Goal: Task Accomplishment & Management: Complete application form

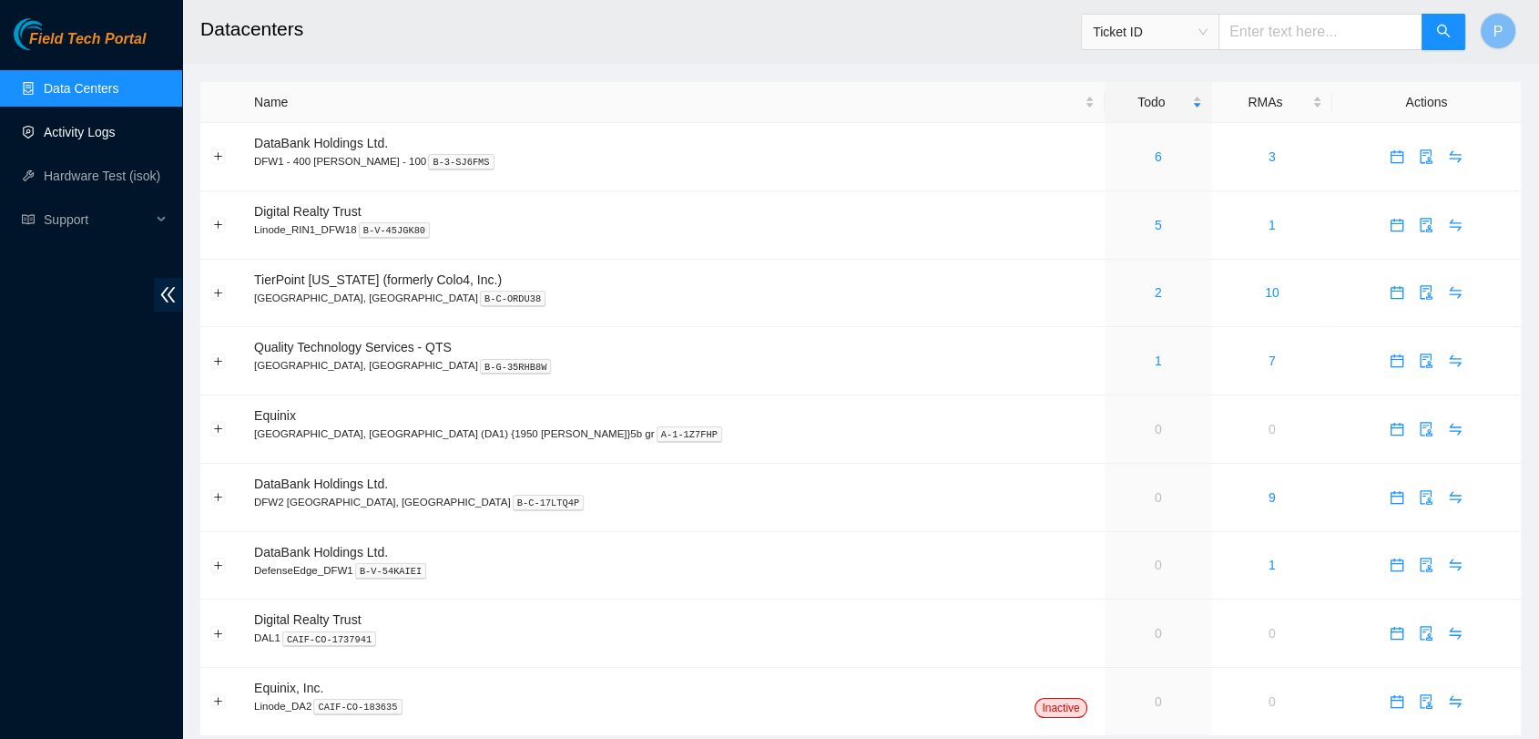
click at [99, 138] on link "Activity Logs" at bounding box center [80, 132] width 72 height 15
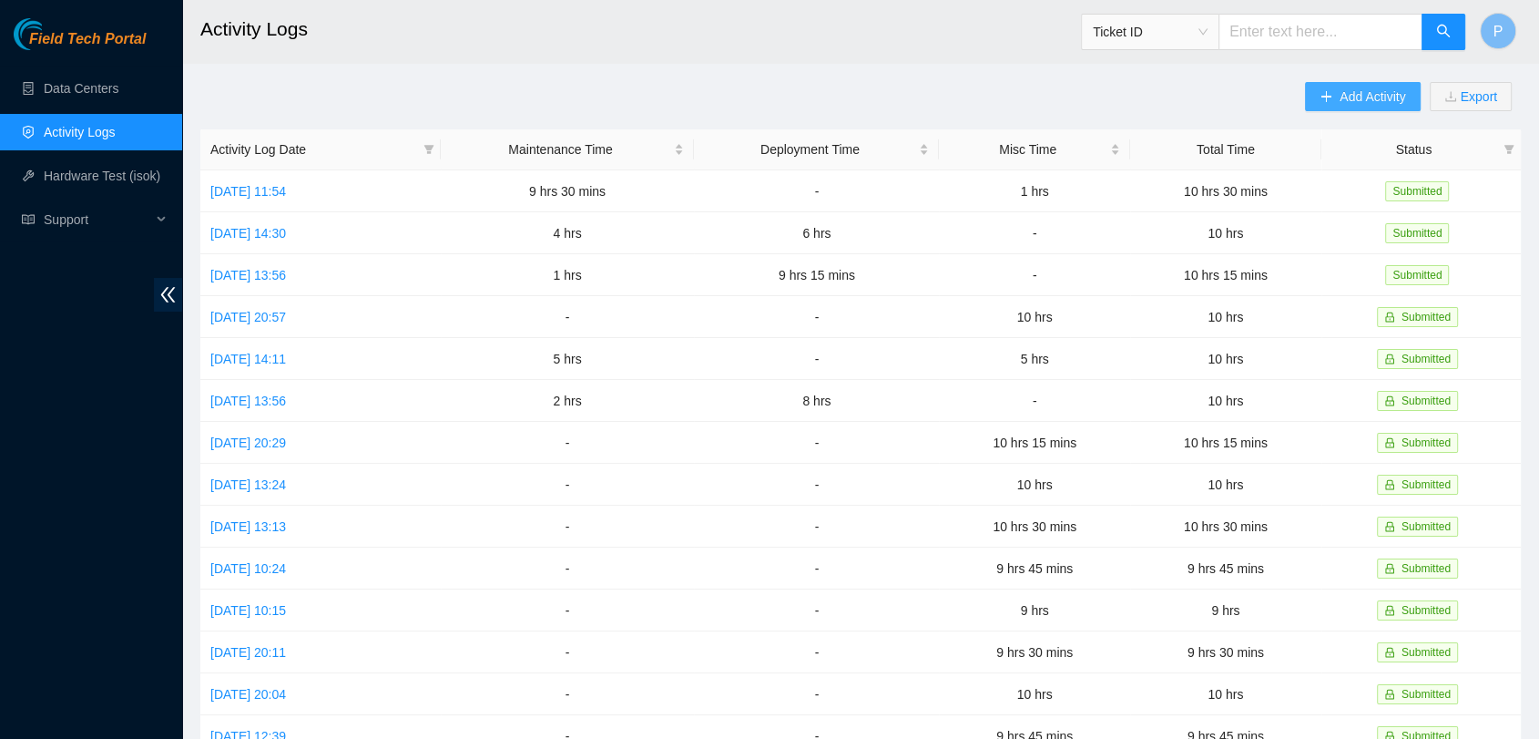
click at [1373, 108] on button "Add Activity" at bounding box center [1362, 96] width 115 height 29
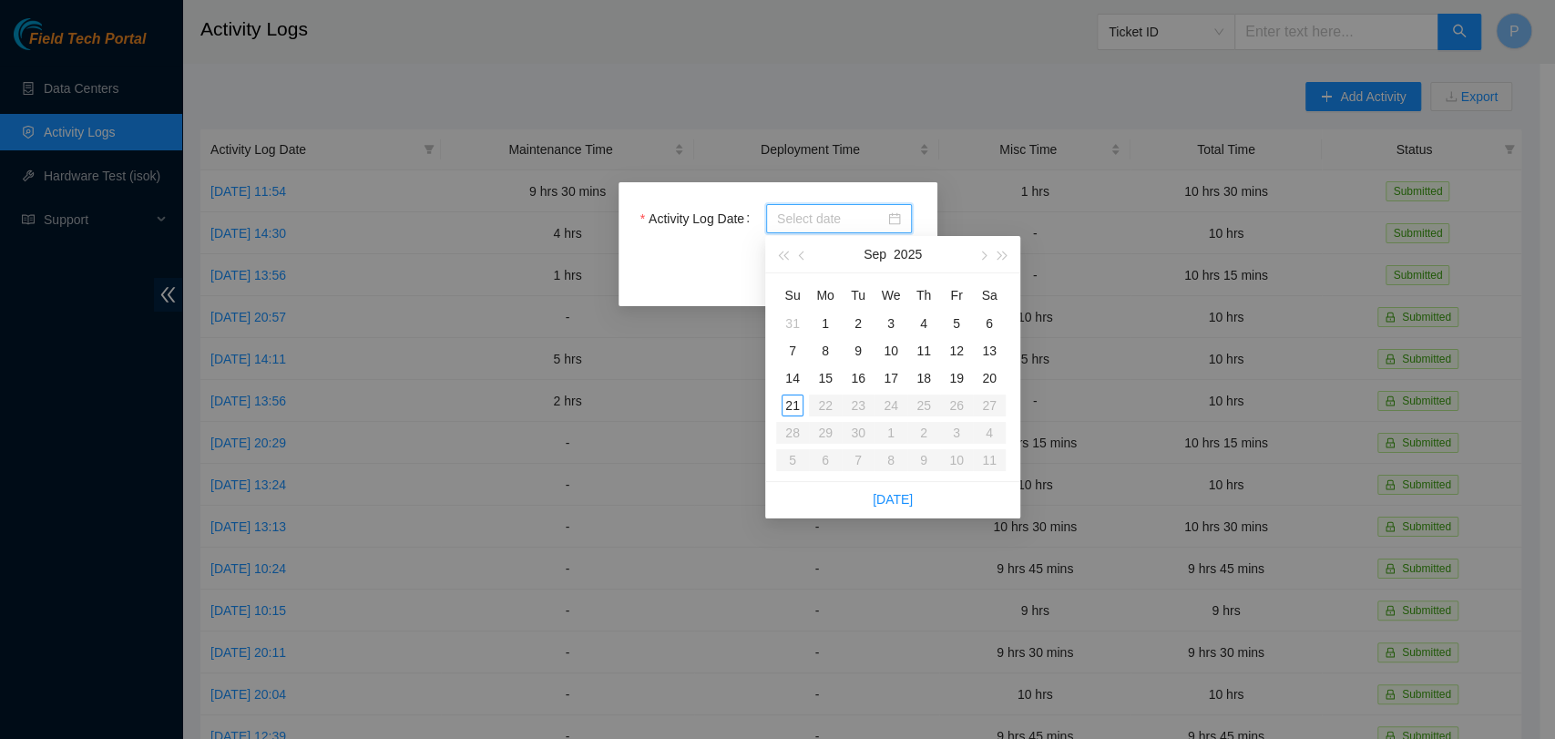
click at [804, 226] on input "Activity Log Date" at bounding box center [830, 219] width 107 height 20
type input "2025-09-17"
type input "2025-09-19"
click at [956, 381] on div "19" at bounding box center [956, 378] width 22 height 22
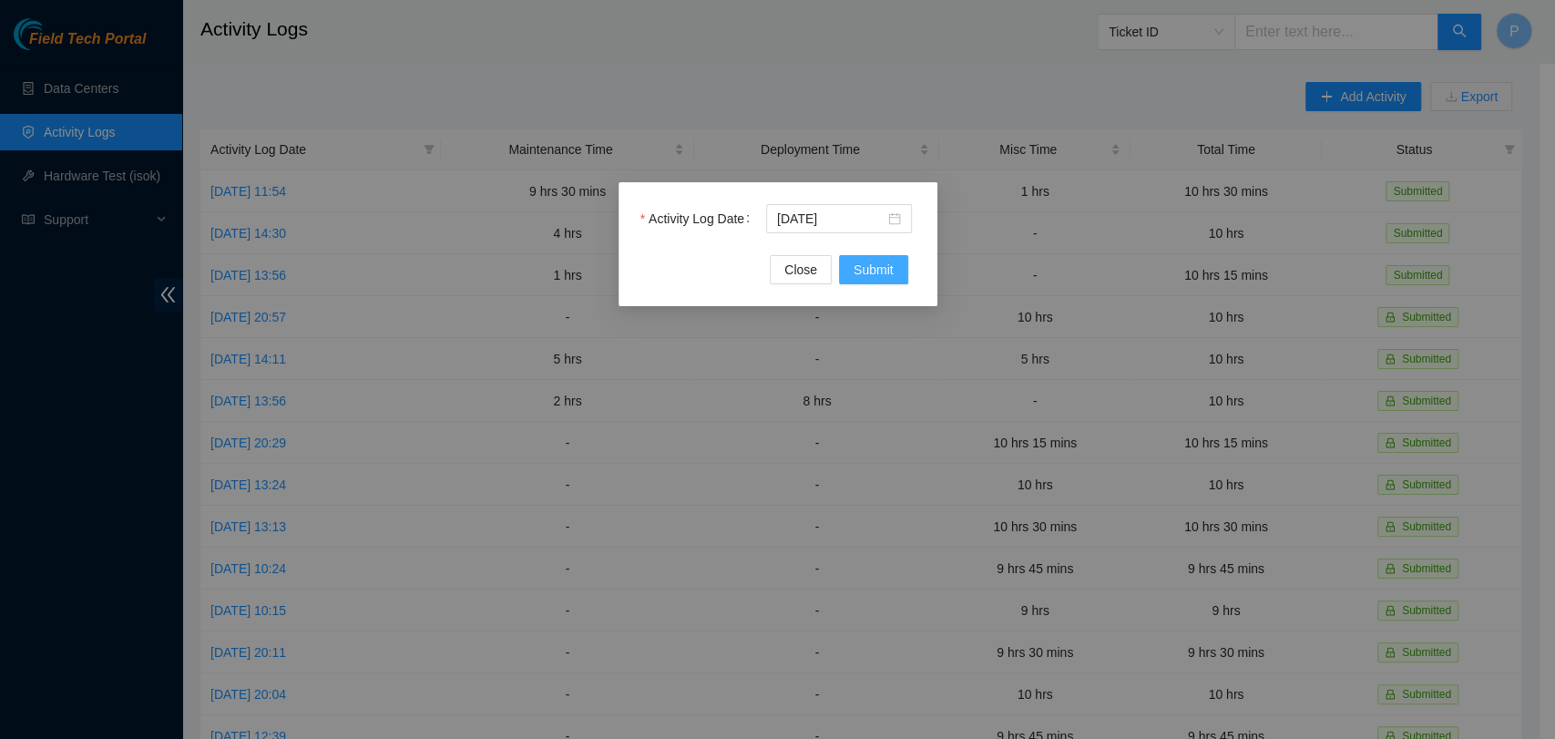
click at [862, 276] on span "Submit" at bounding box center [873, 270] width 40 height 20
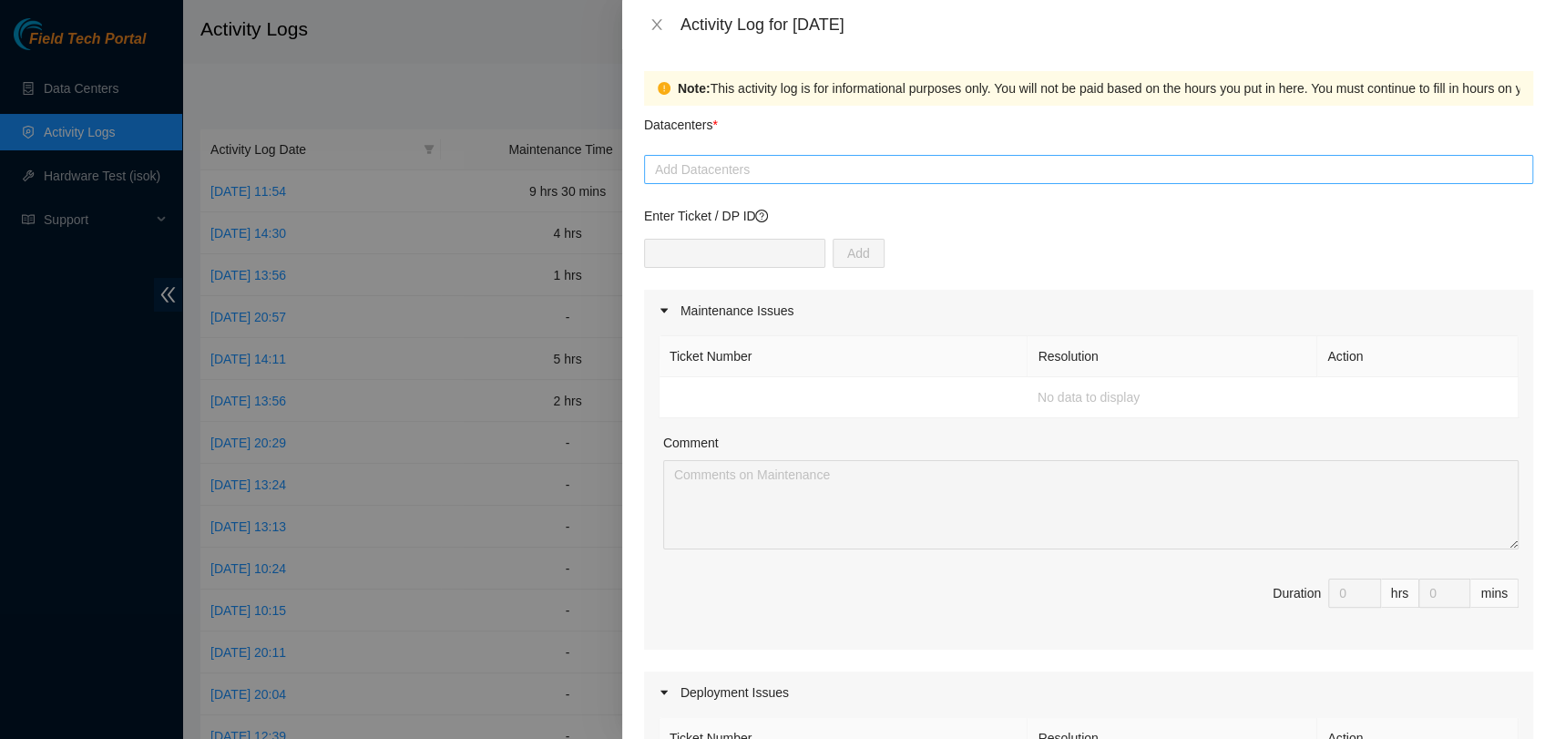
click at [1060, 172] on div at bounding box center [1088, 169] width 880 height 22
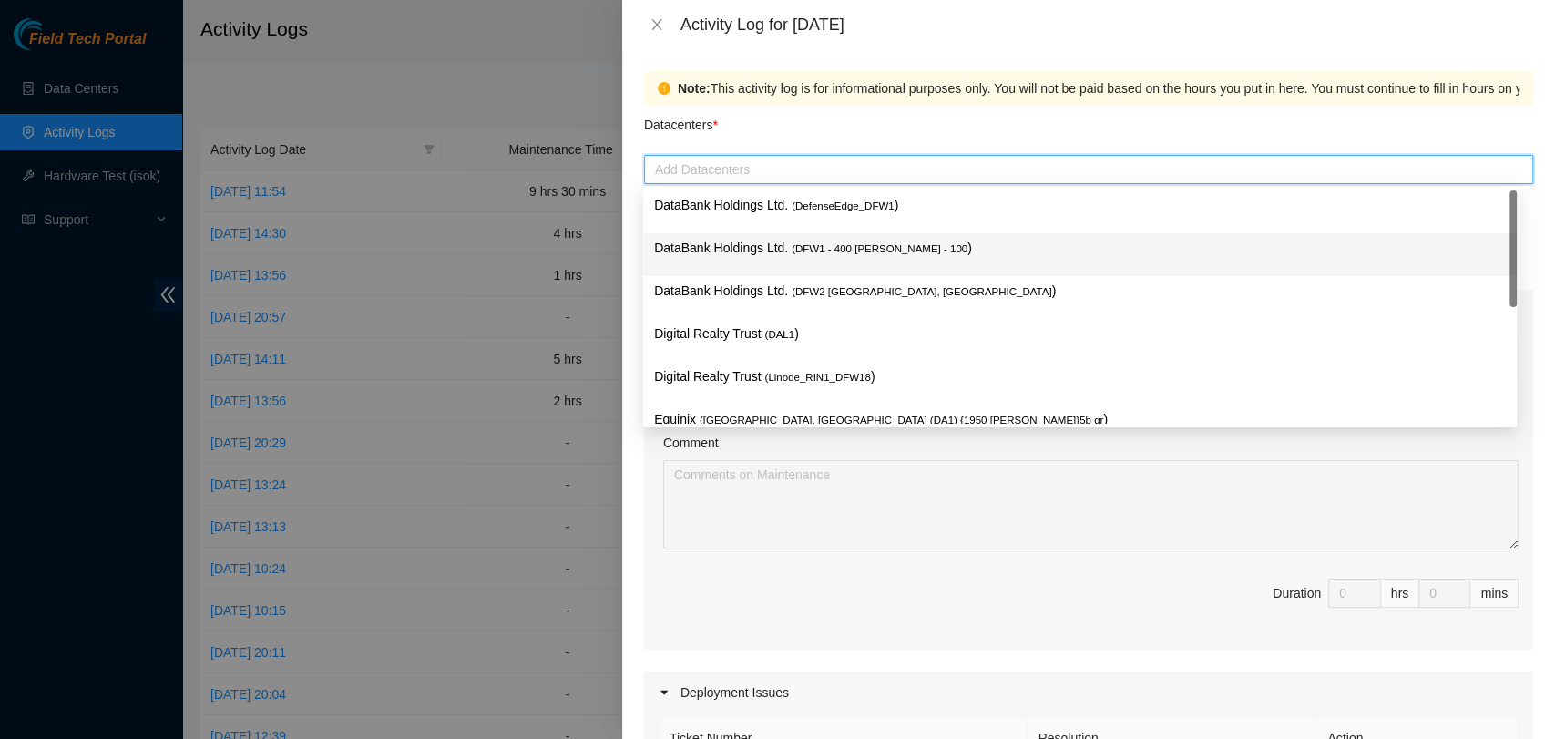
click at [1058, 264] on div "DataBank Holdings Ltd. ( DFW1 - 400 S. Akard - 100 )" at bounding box center [1080, 255] width 852 height 34
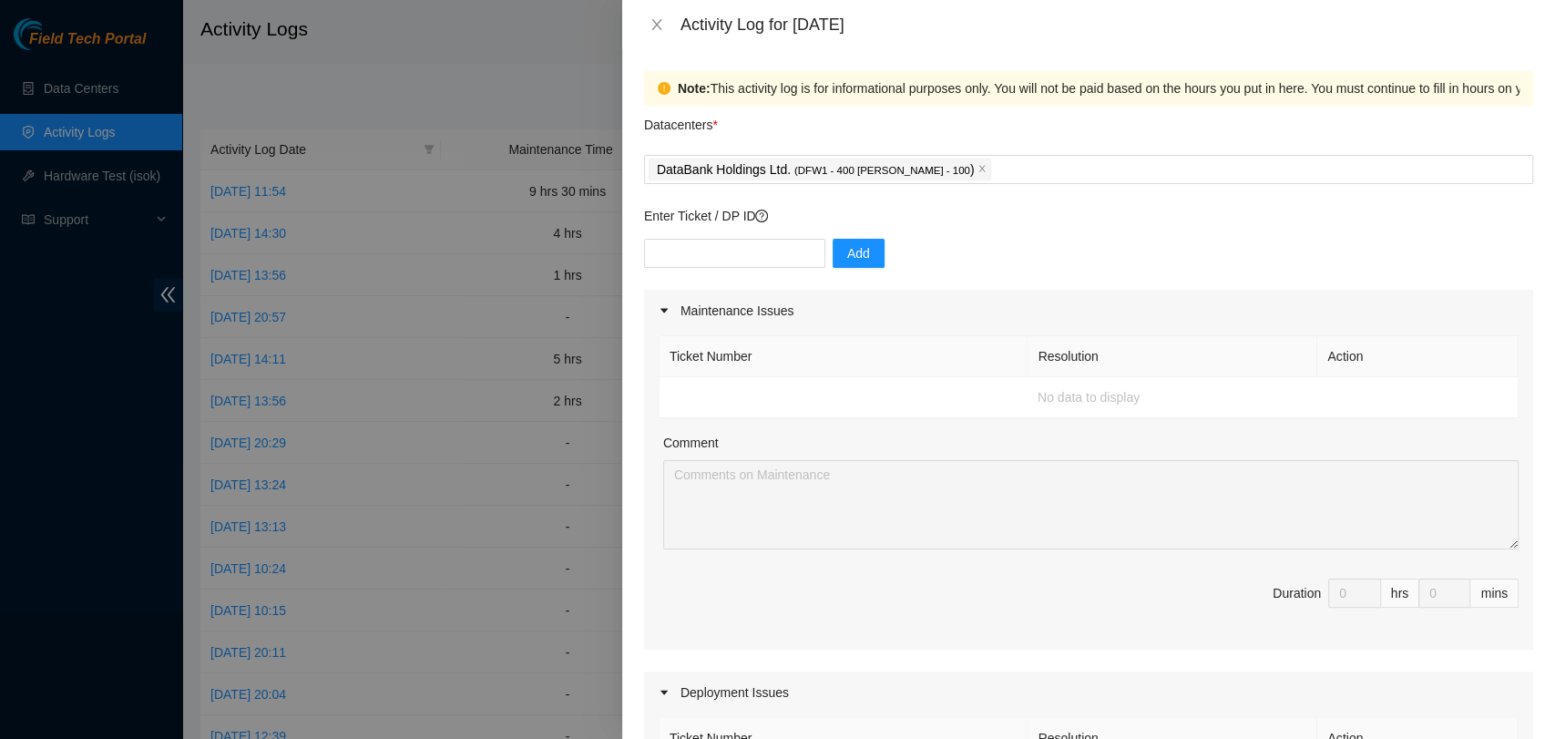
click at [1103, 592] on span "Duration 0 hrs 0 mins" at bounding box center [1088, 603] width 860 height 51
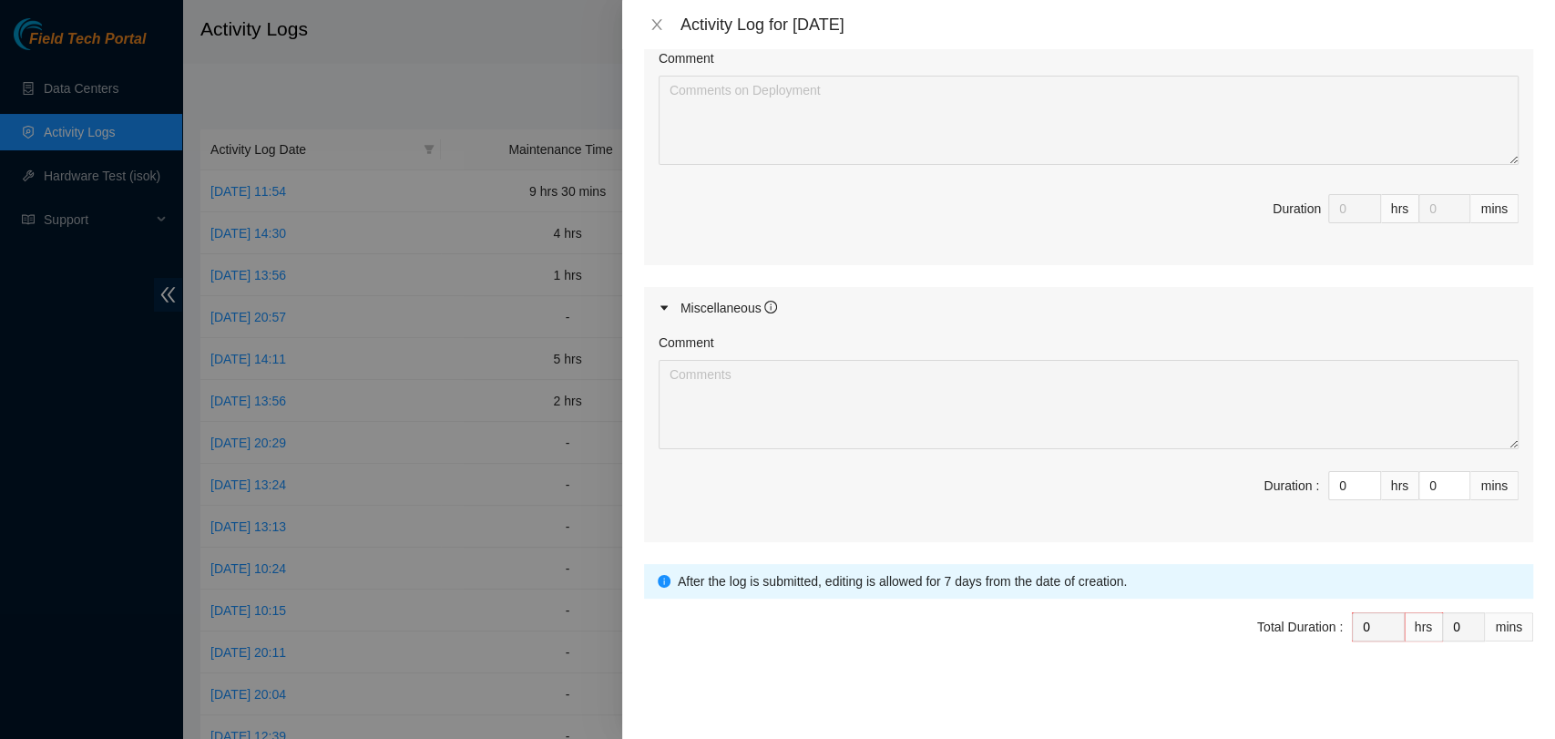
scroll to position [768, 0]
click at [1330, 485] on input "0" at bounding box center [1354, 484] width 51 height 27
type input "1"
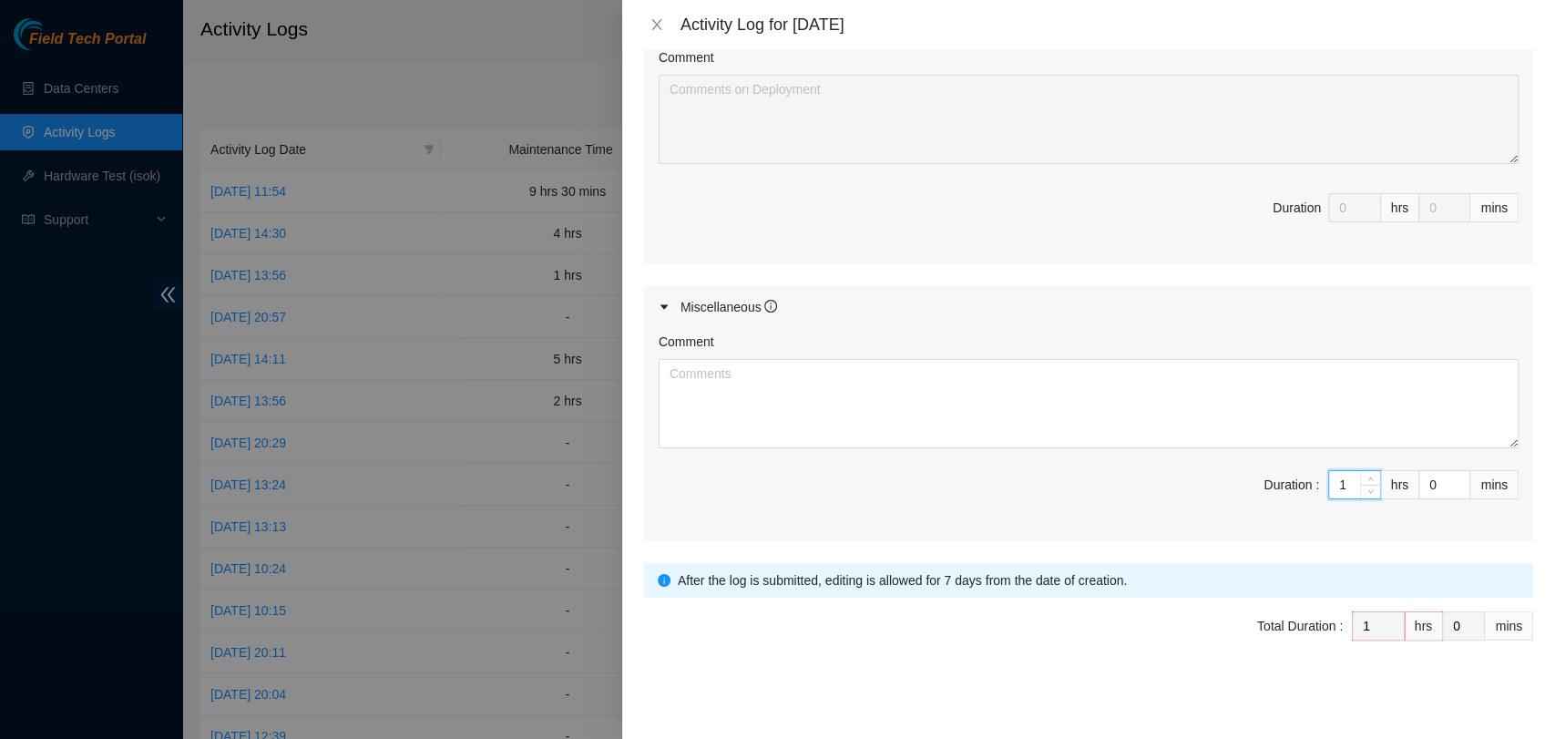
type input "11"
type input "1"
type input "10"
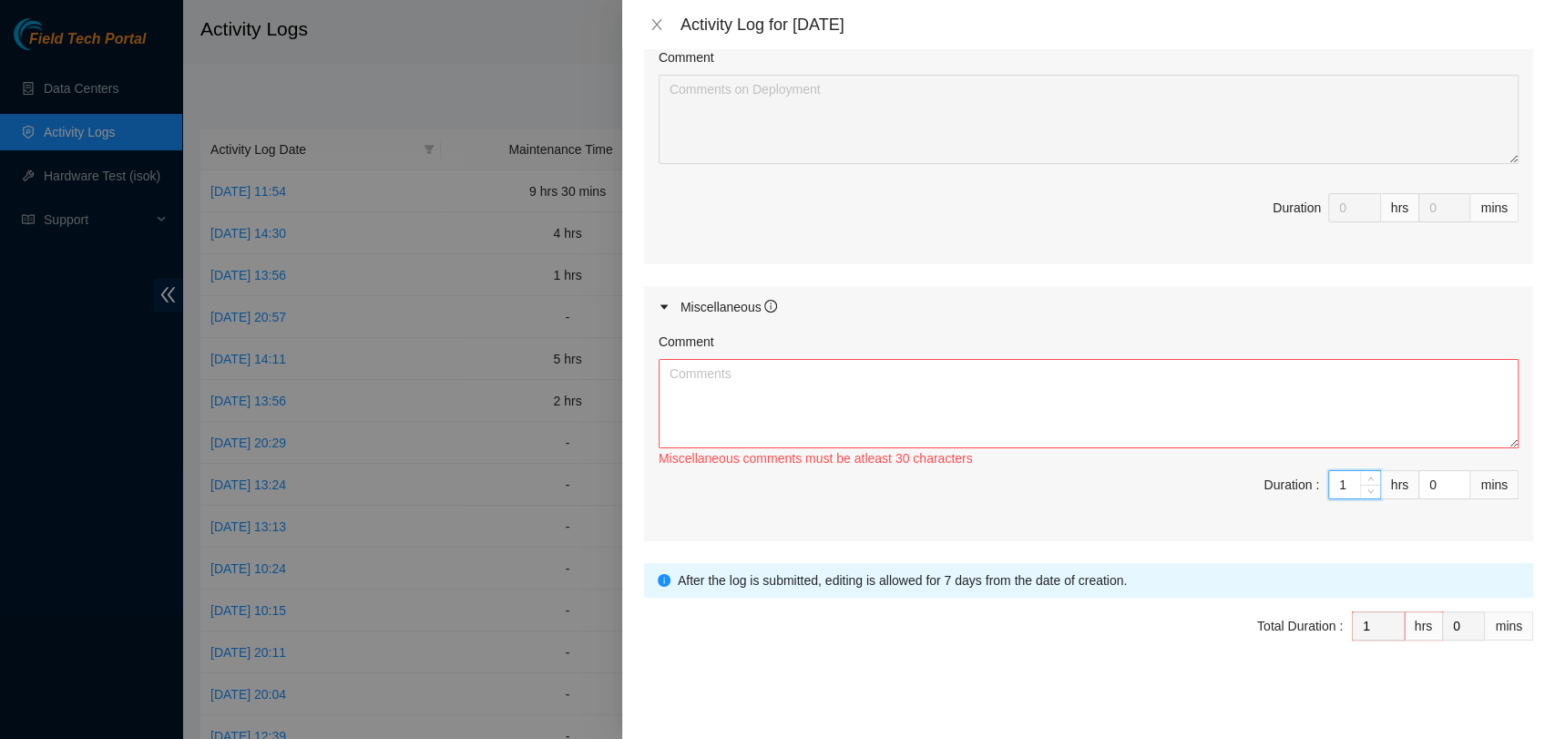
type input "10"
click at [1419, 486] on input "0" at bounding box center [1444, 484] width 50 height 27
click at [782, 364] on textarea "Comment" at bounding box center [1088, 403] width 860 height 89
paste textarea "I collaborated with Santosh to establish an appropriate schedule for shipping a…"
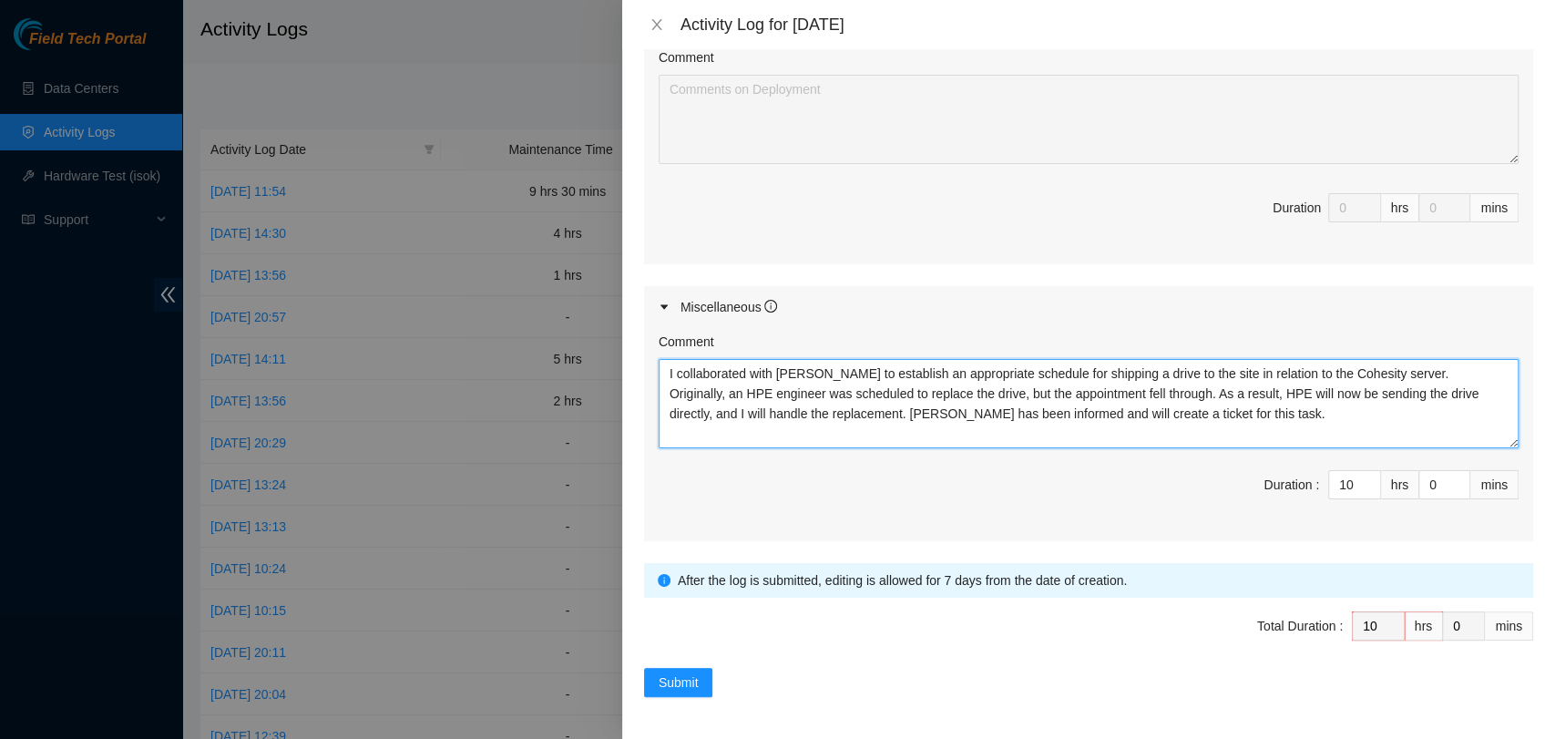
scroll to position [15, 0]
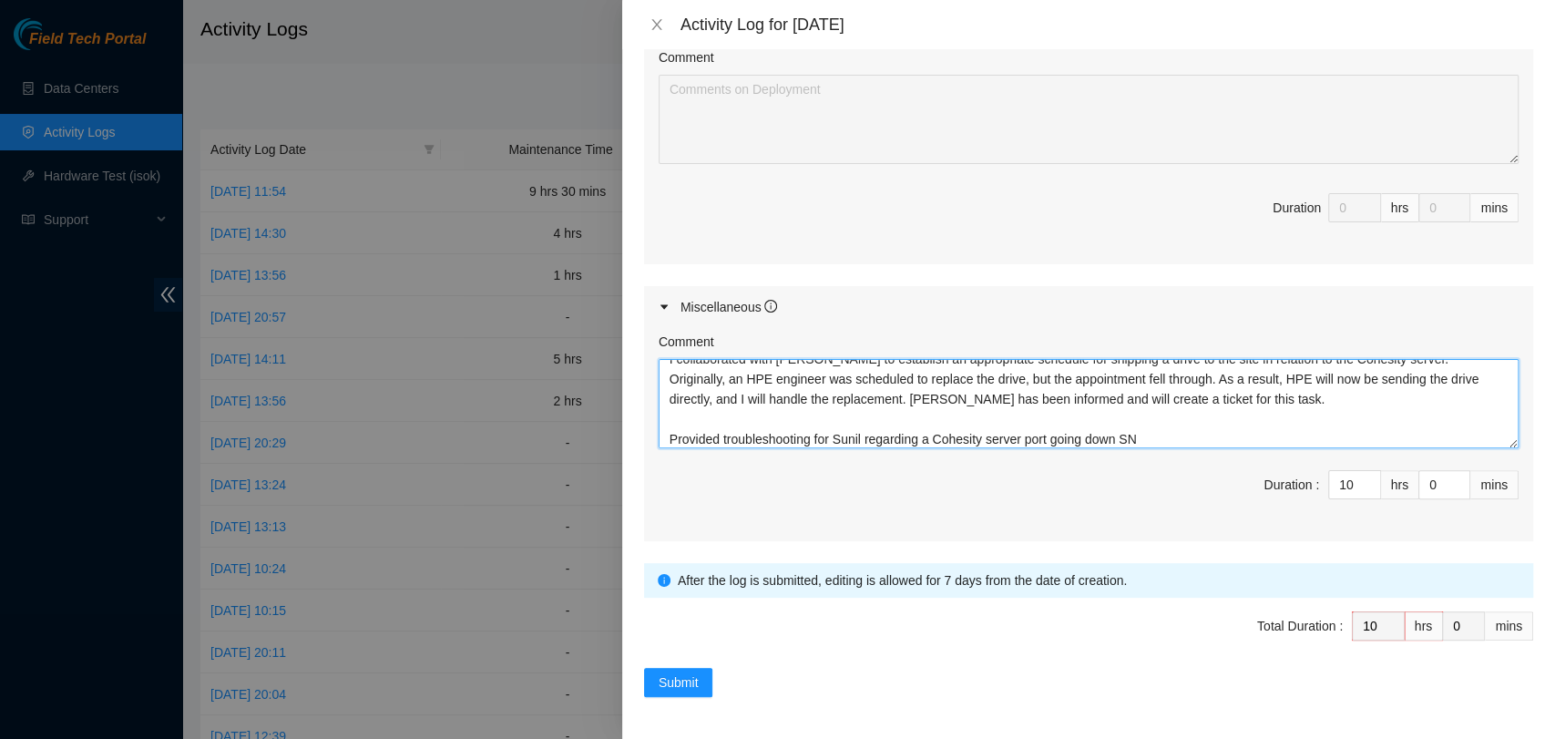
paste textarea "2ZDQFT3"
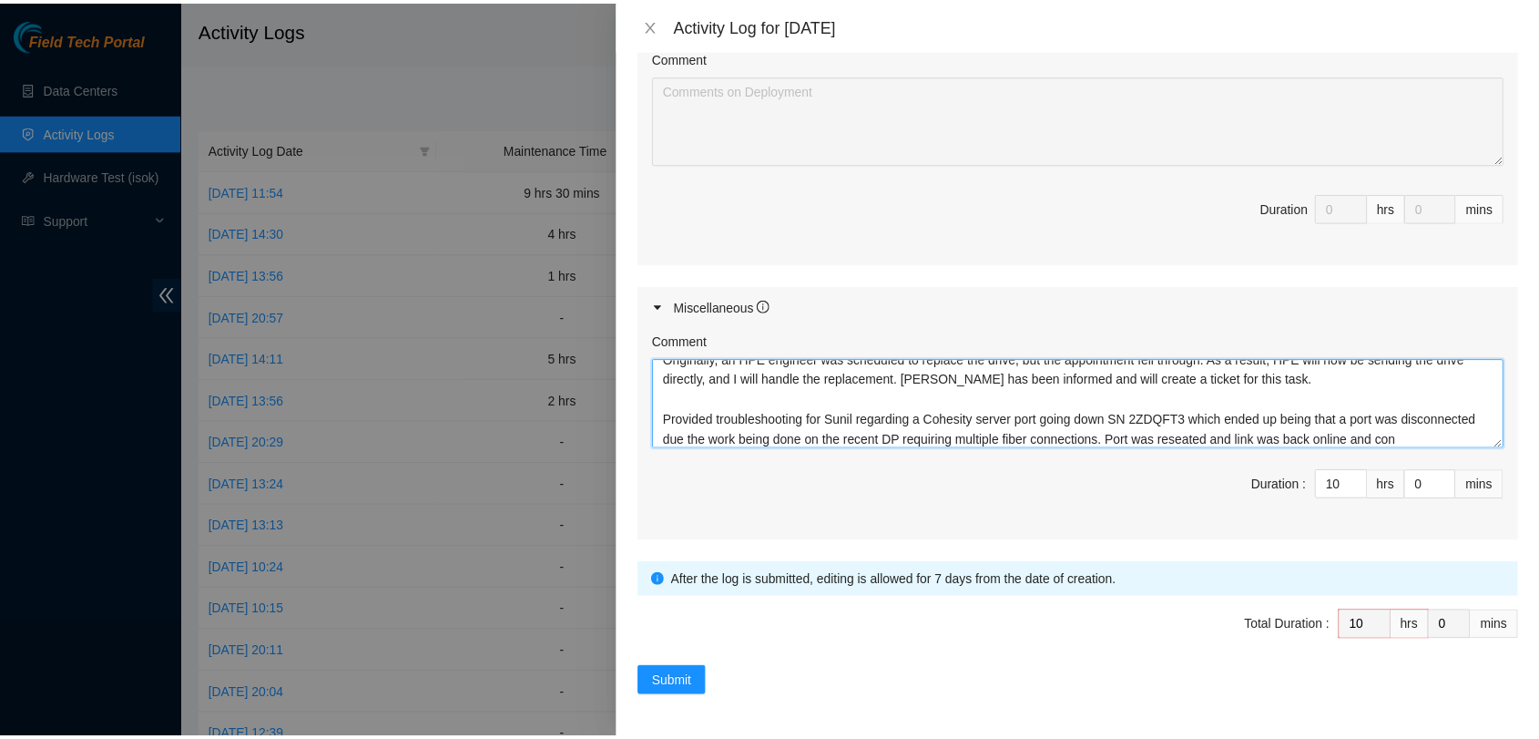
scroll to position [54, 0]
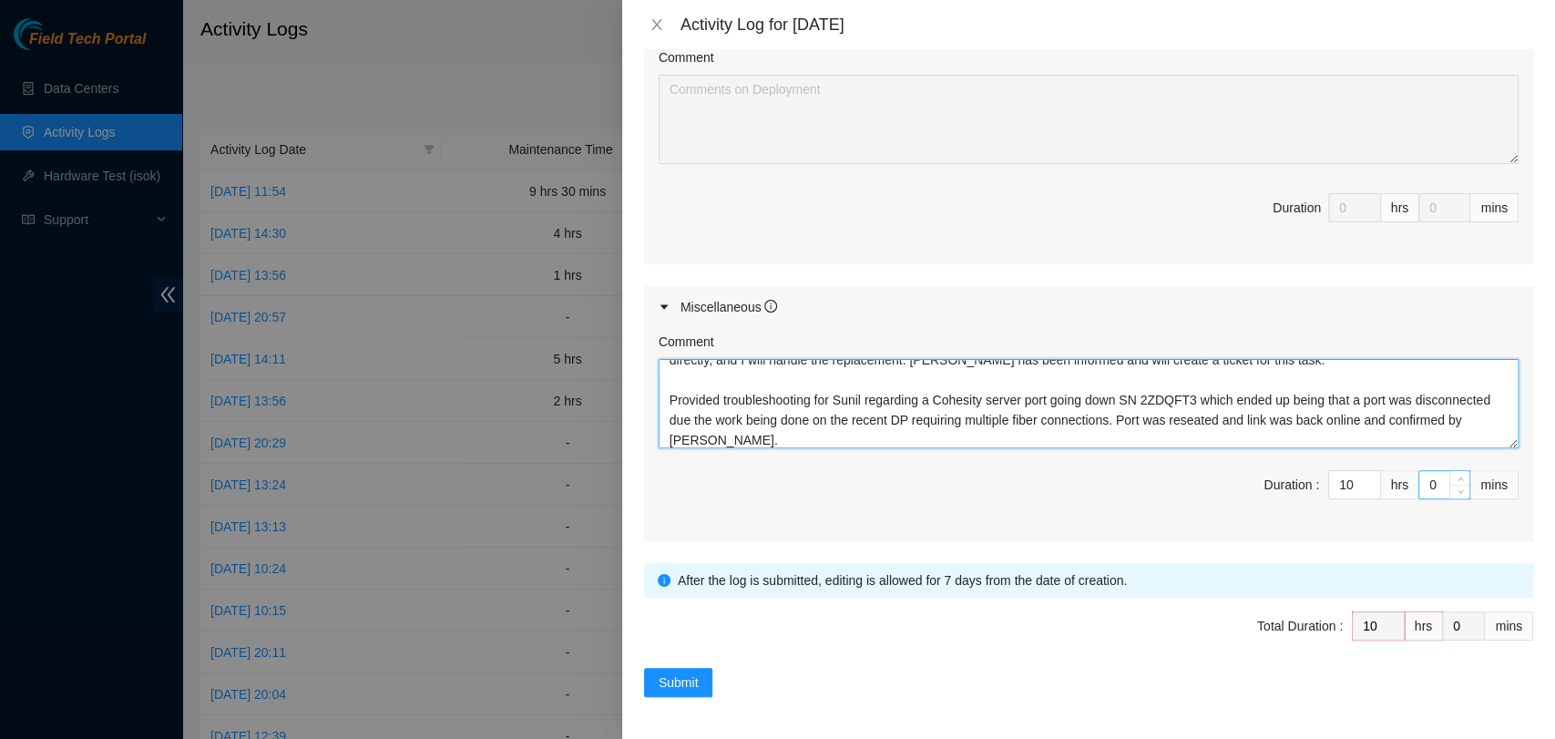
type textarea "I collaborated with Santosh to establish an appropriate schedule for shipping a…"
click at [1419, 481] on input "0" at bounding box center [1444, 484] width 50 height 27
type input "1"
type input "15"
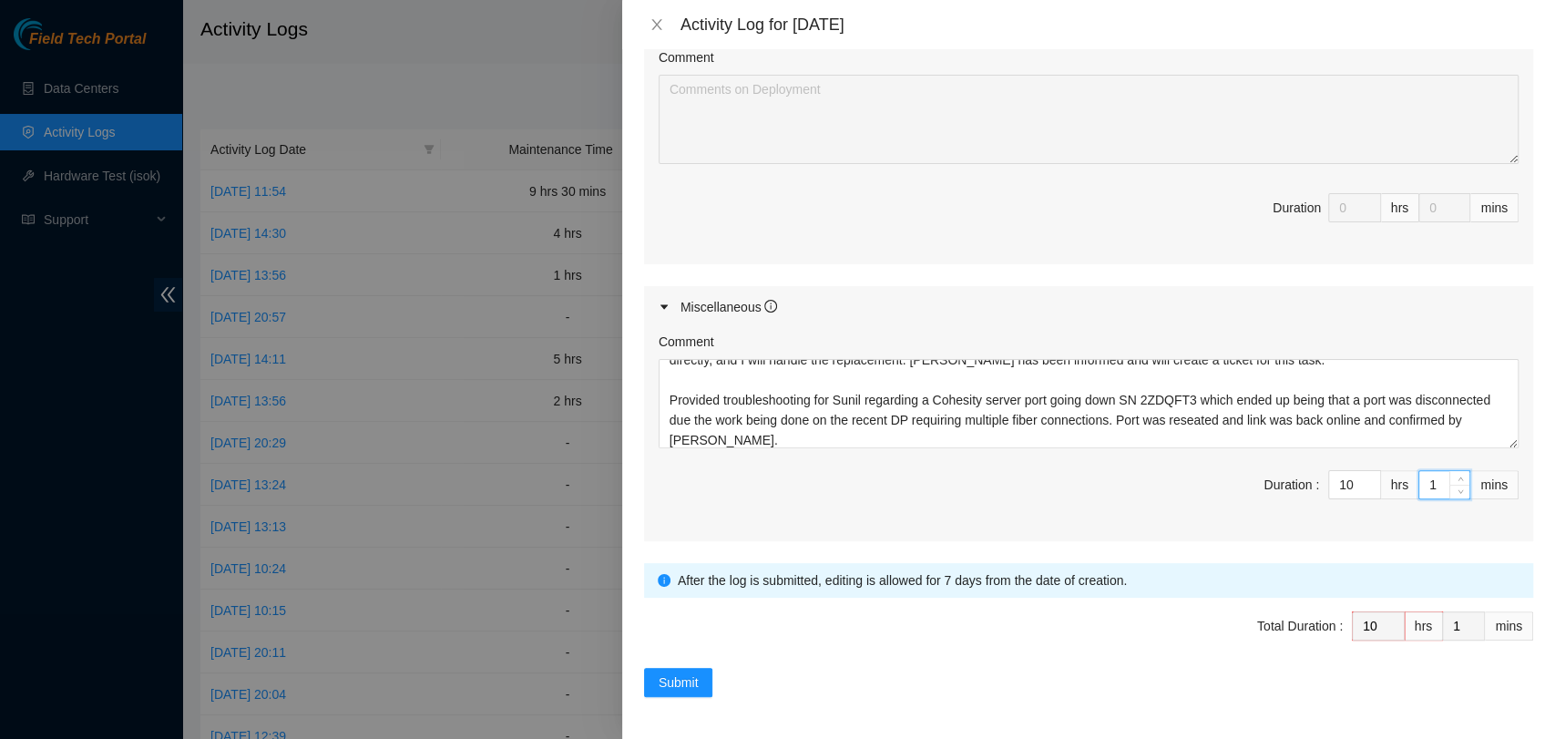
type input "15"
click at [1302, 526] on div "Comment I collaborated with Santosh to establish an appropriate schedule for sh…" at bounding box center [1088, 434] width 889 height 213
click at [699, 686] on button "Submit" at bounding box center [678, 682] width 69 height 29
